Goal: Navigation & Orientation: Find specific page/section

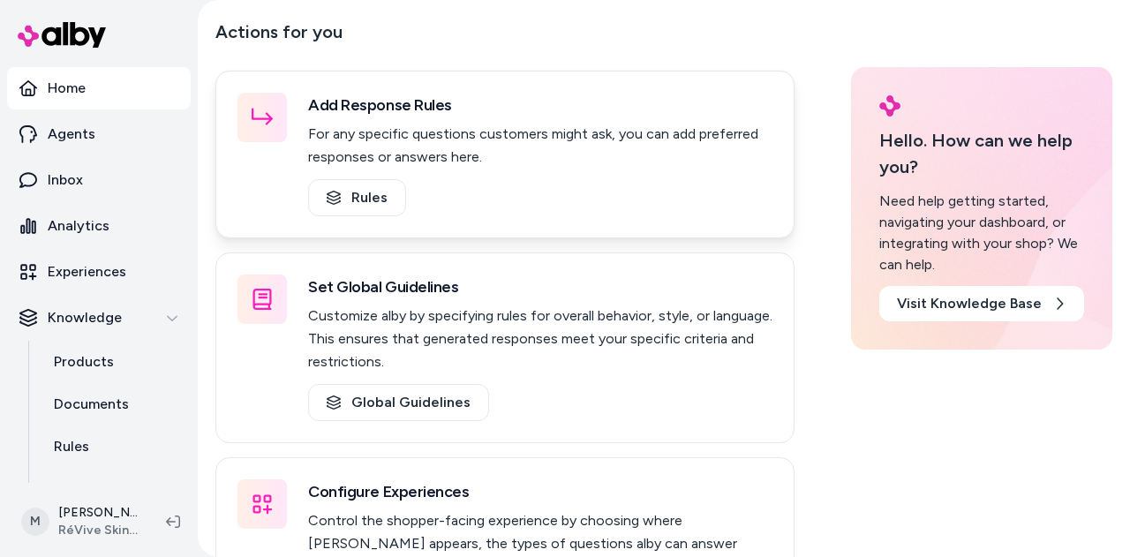
scroll to position [88, 0]
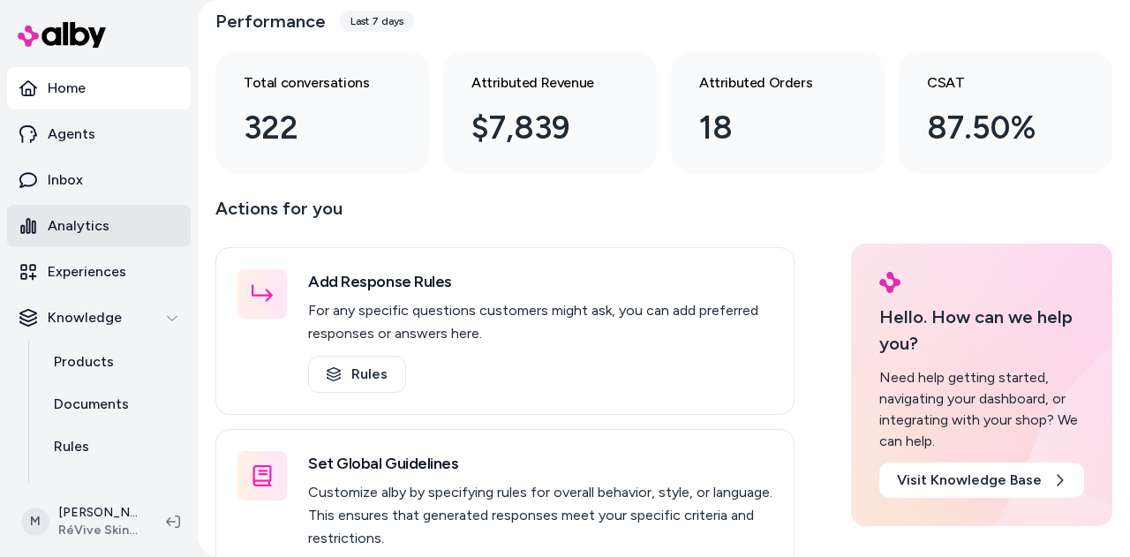
click at [87, 229] on p "Analytics" at bounding box center [79, 225] width 62 height 21
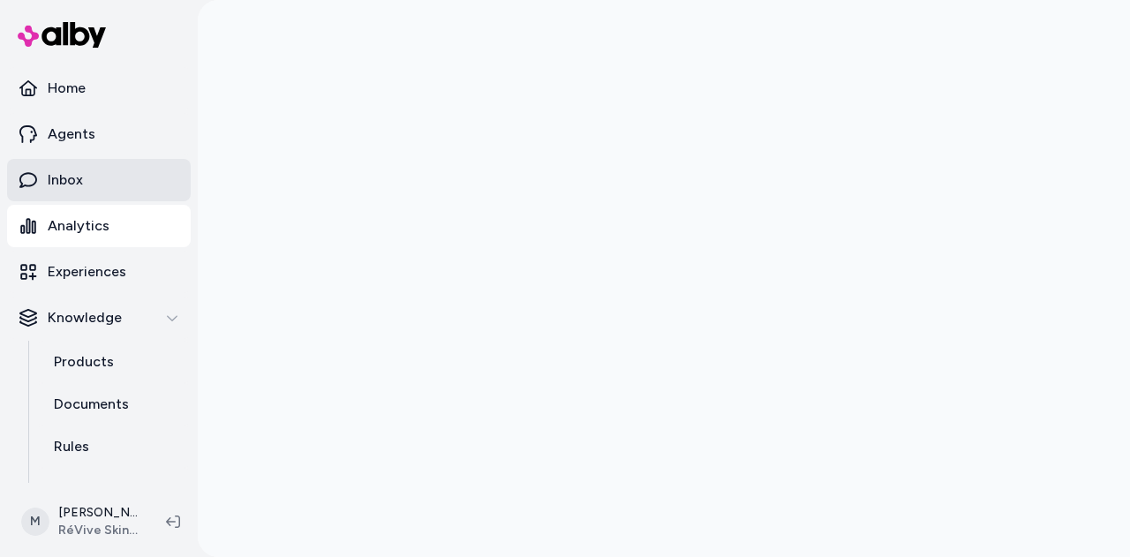
click at [67, 189] on p "Inbox" at bounding box center [65, 180] width 35 height 21
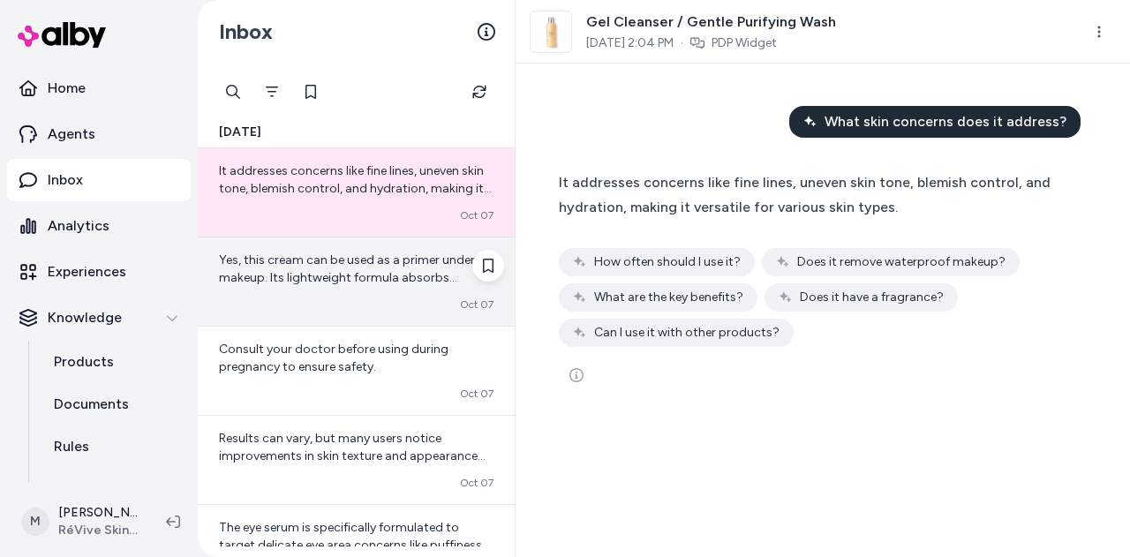
click at [290, 269] on div "Yes, this cream can be used as a primer under makeup. Its lightweight formula a…" at bounding box center [356, 269] width 275 height 35
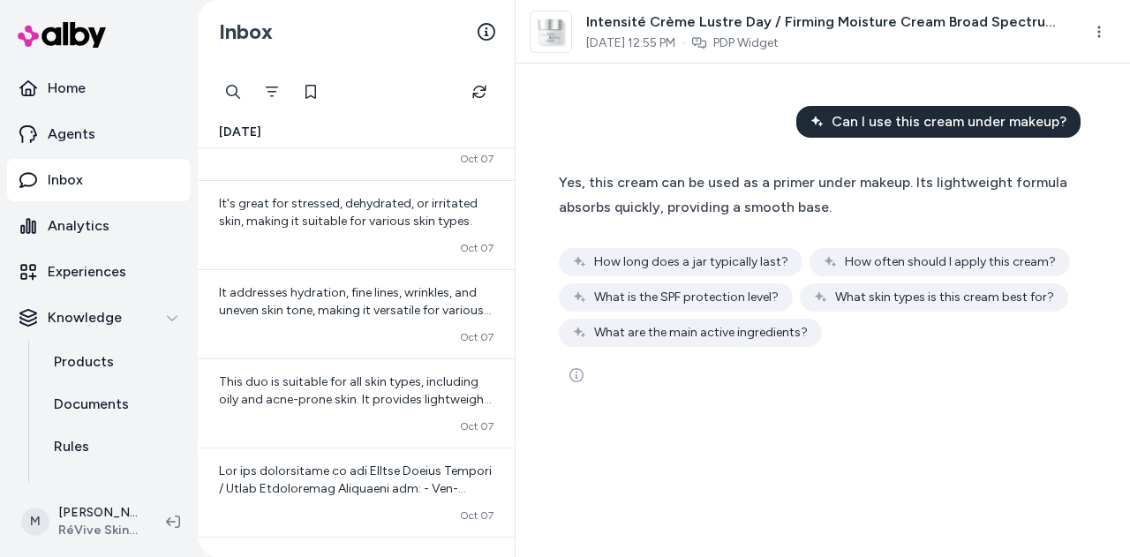
scroll to position [265, 0]
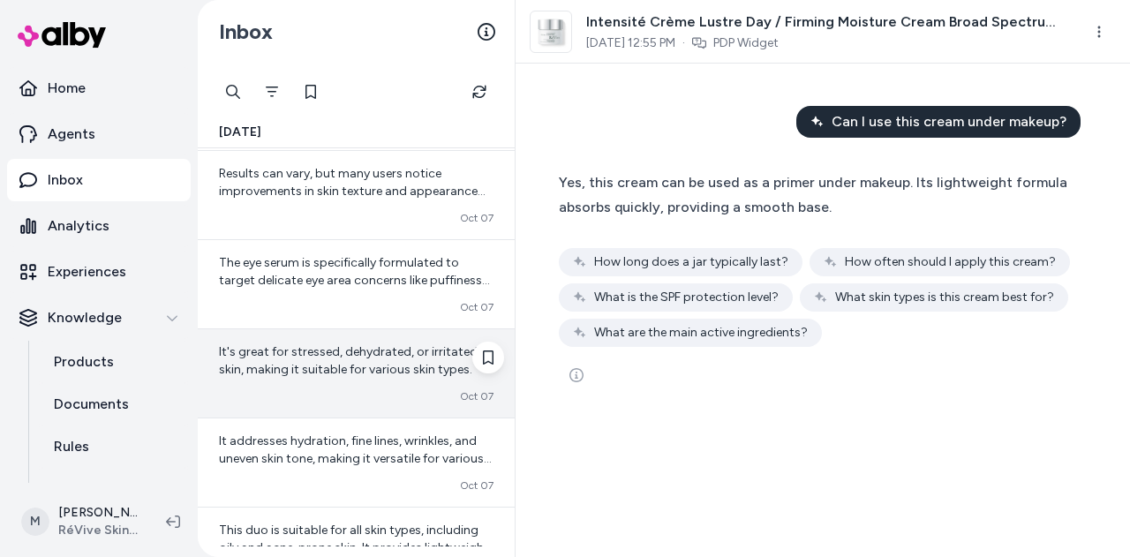
click at [290, 349] on span "It's great for stressed, dehydrated, or irritated skin, making it suitable for …" at bounding box center [348, 360] width 259 height 33
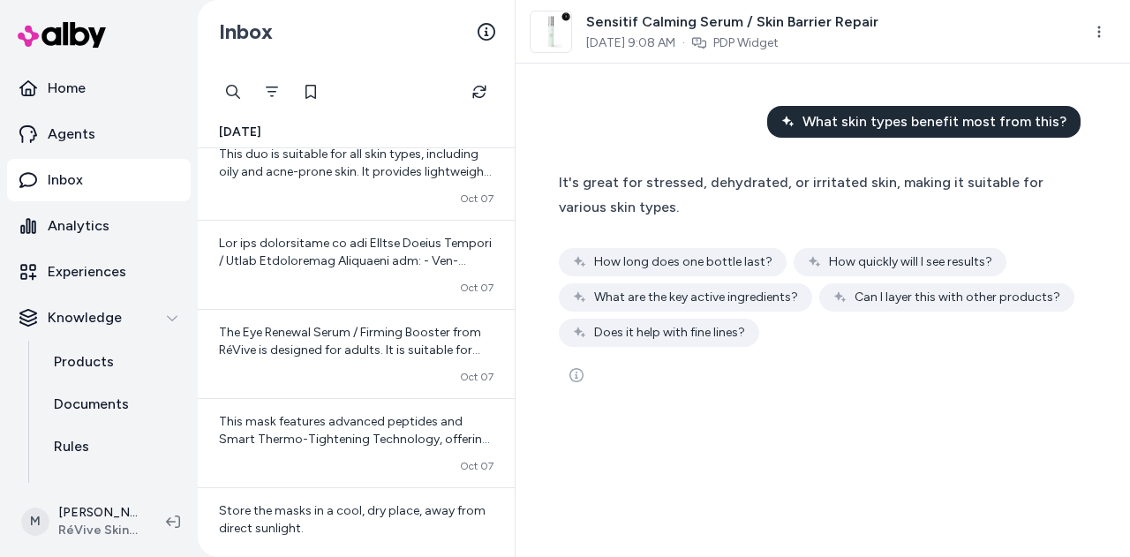
scroll to position [618, 0]
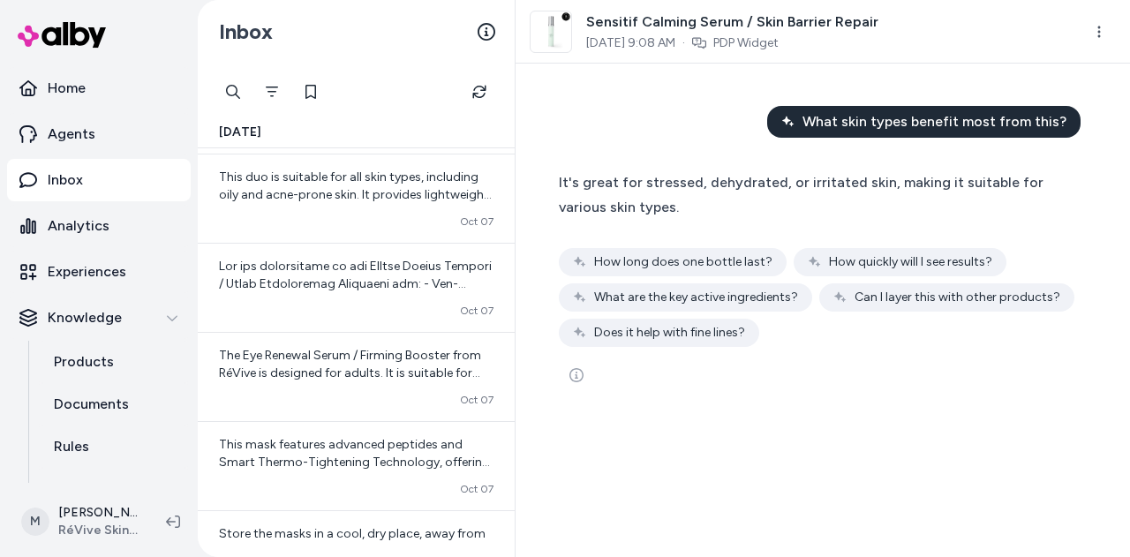
click at [290, 349] on span "The Eye Renewal Serum / Firming Booster from RéVive is designed for adults. It …" at bounding box center [354, 435] width 271 height 174
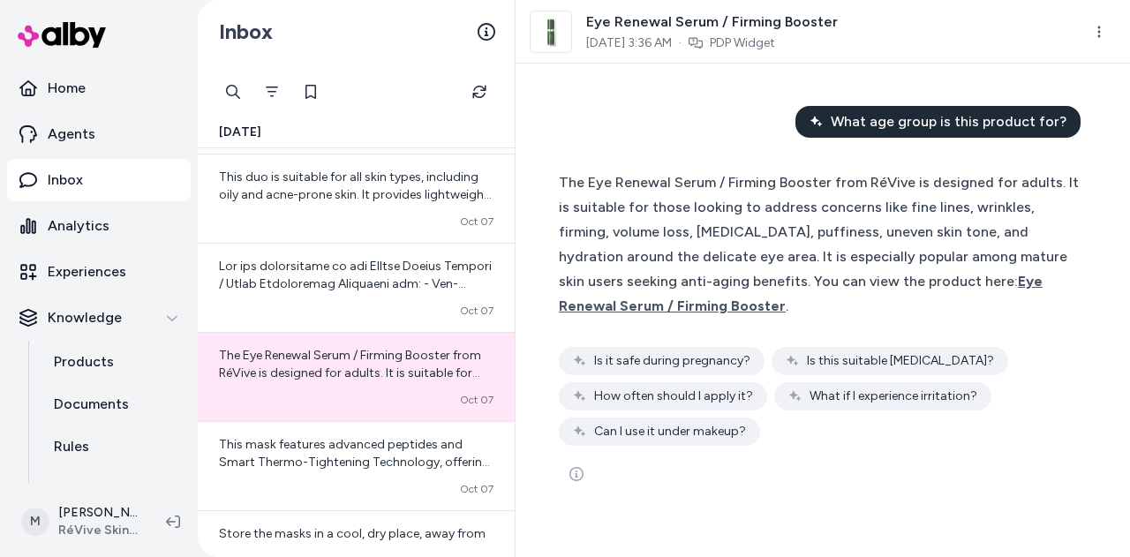
scroll to position [706, 0]
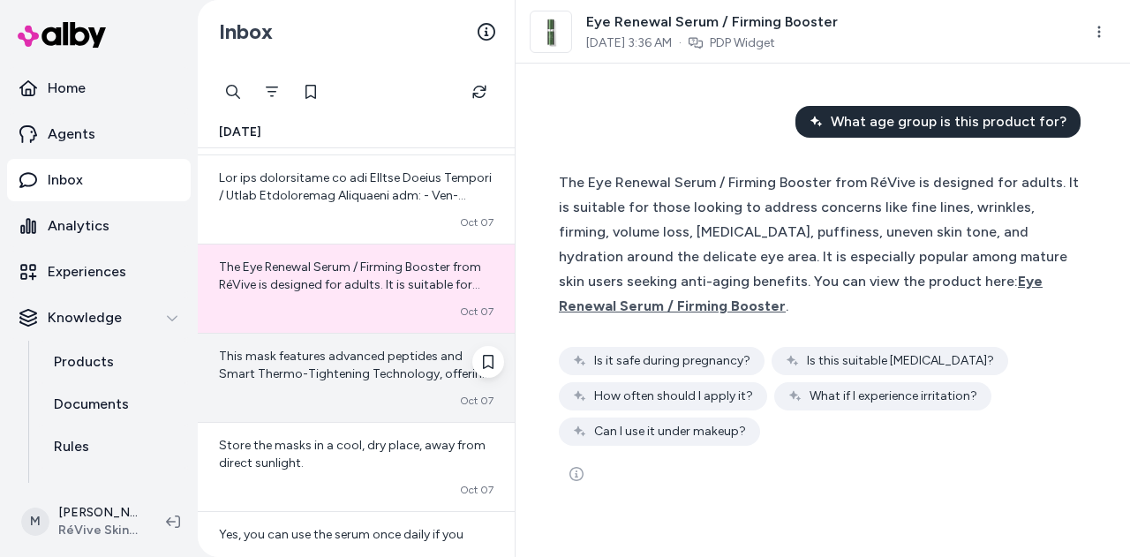
click at [281, 394] on div "Converted [DATE]" at bounding box center [356, 401] width 275 height 14
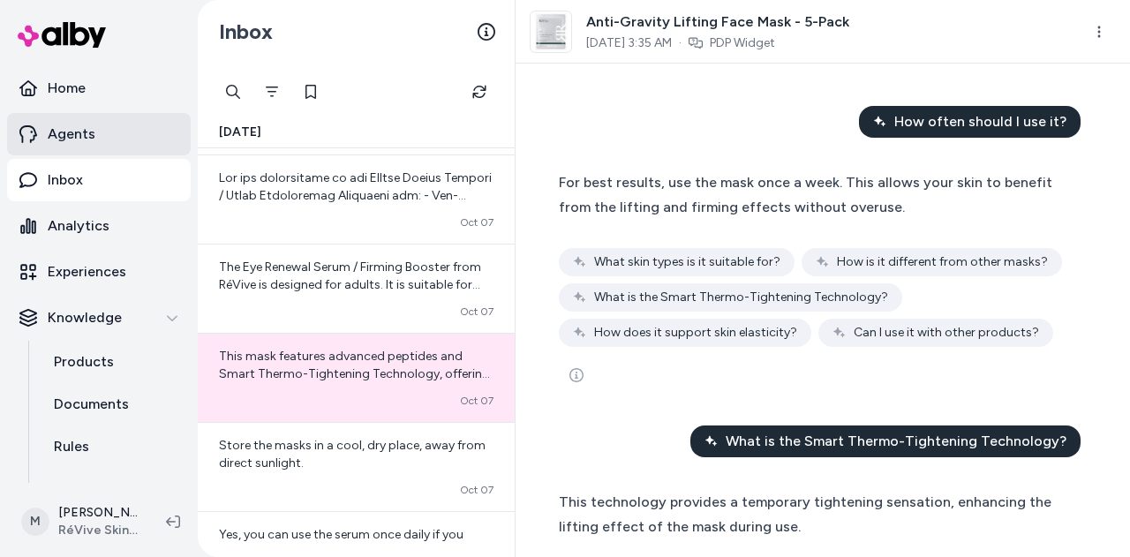
click at [69, 139] on p "Agents" at bounding box center [72, 134] width 48 height 21
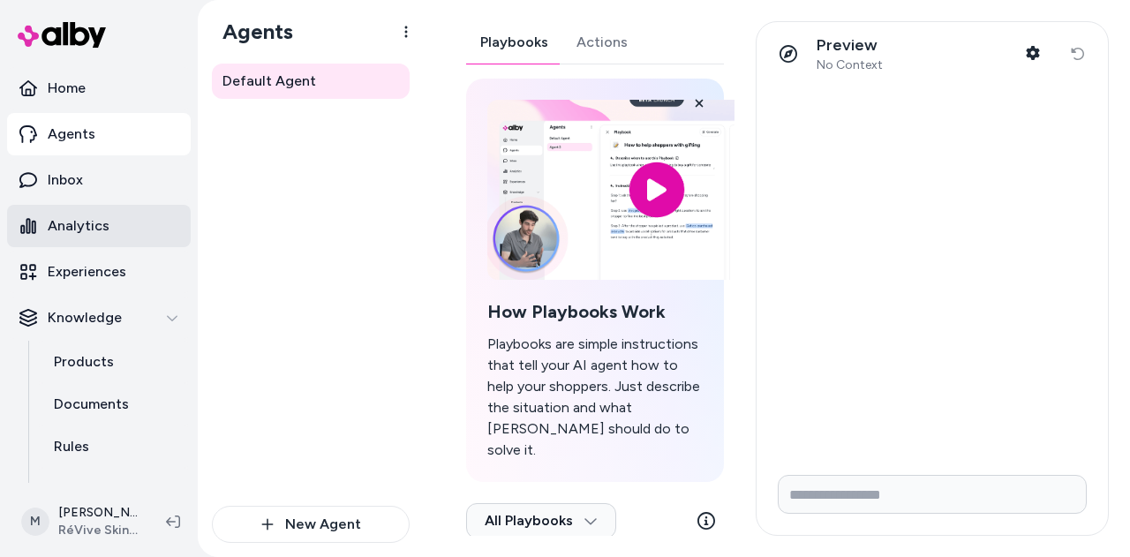
click at [52, 223] on p "Analytics" at bounding box center [79, 225] width 62 height 21
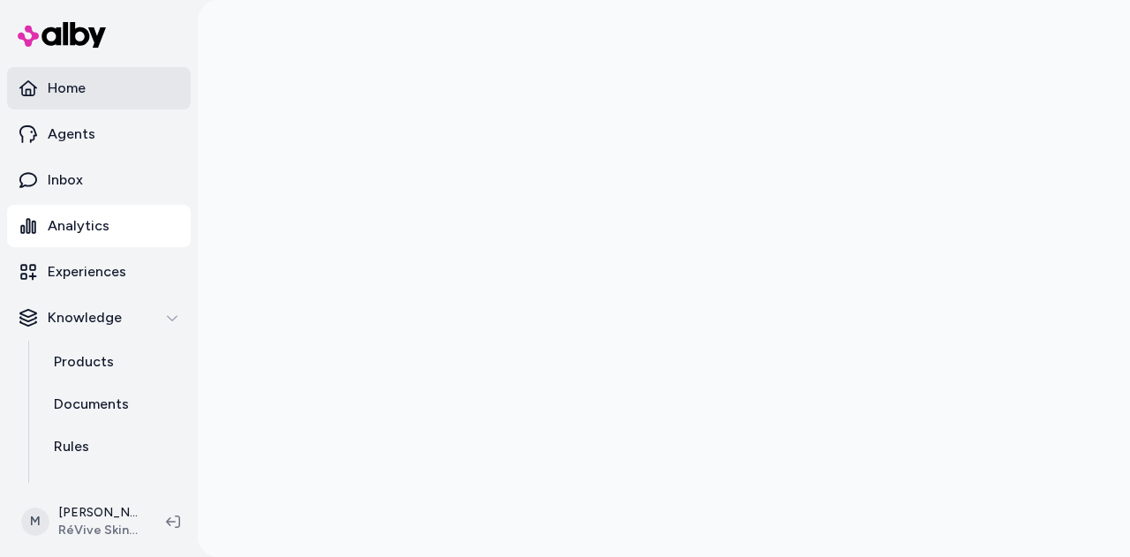
click at [106, 93] on link "Home" at bounding box center [99, 88] width 184 height 42
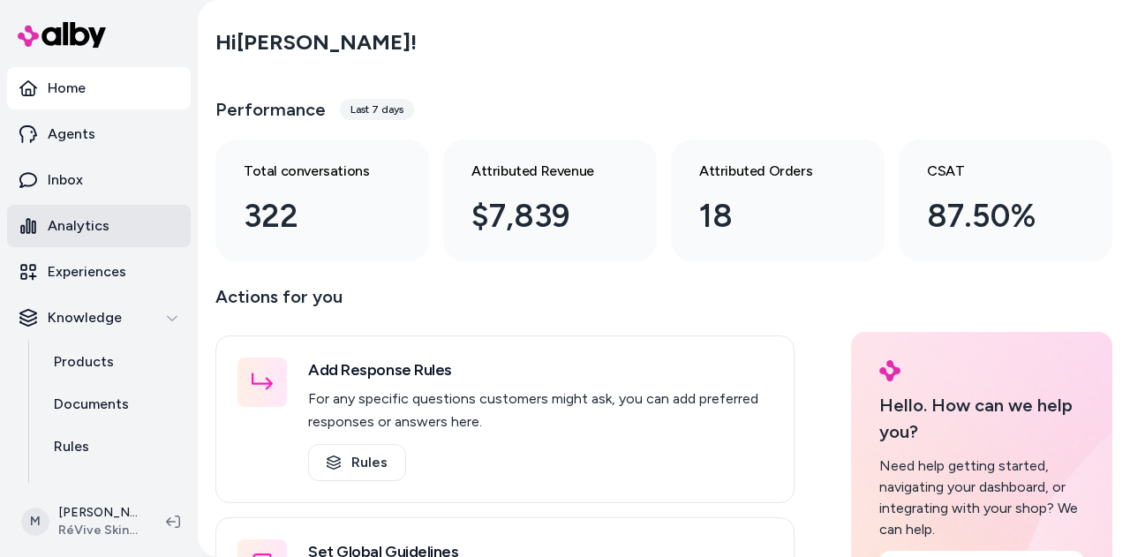
click at [75, 232] on p "Analytics" at bounding box center [79, 225] width 62 height 21
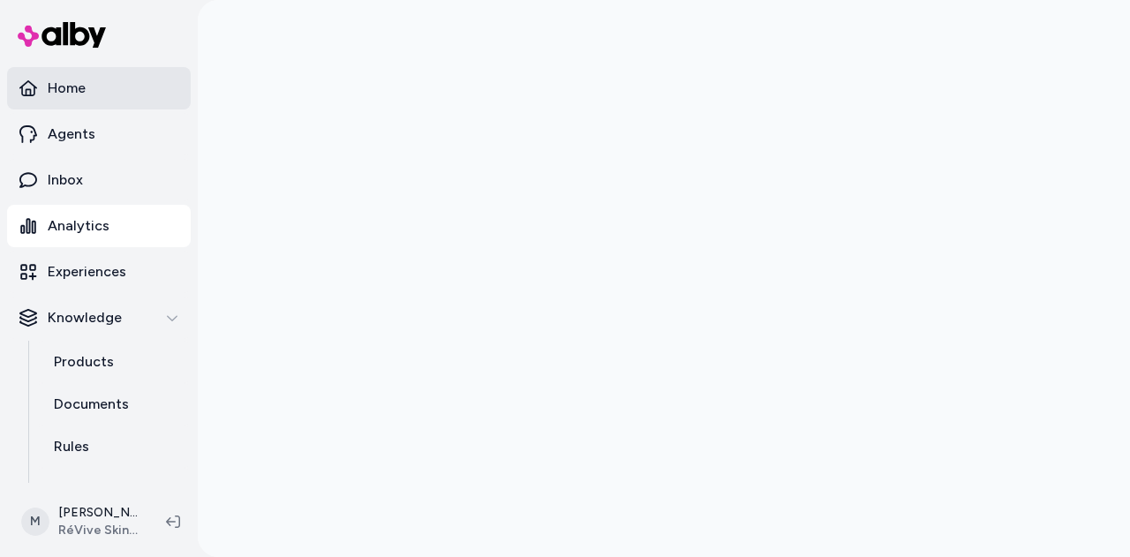
click at [94, 72] on link "Home" at bounding box center [99, 88] width 184 height 42
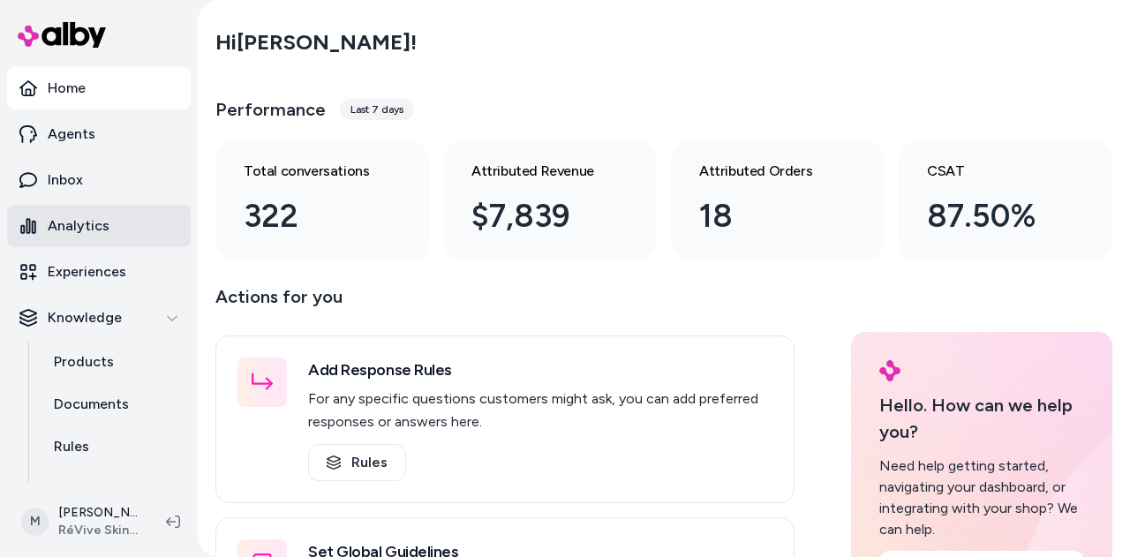
click at [85, 220] on p "Analytics" at bounding box center [79, 225] width 62 height 21
